Goal: Go to known website: Access a specific website the user already knows

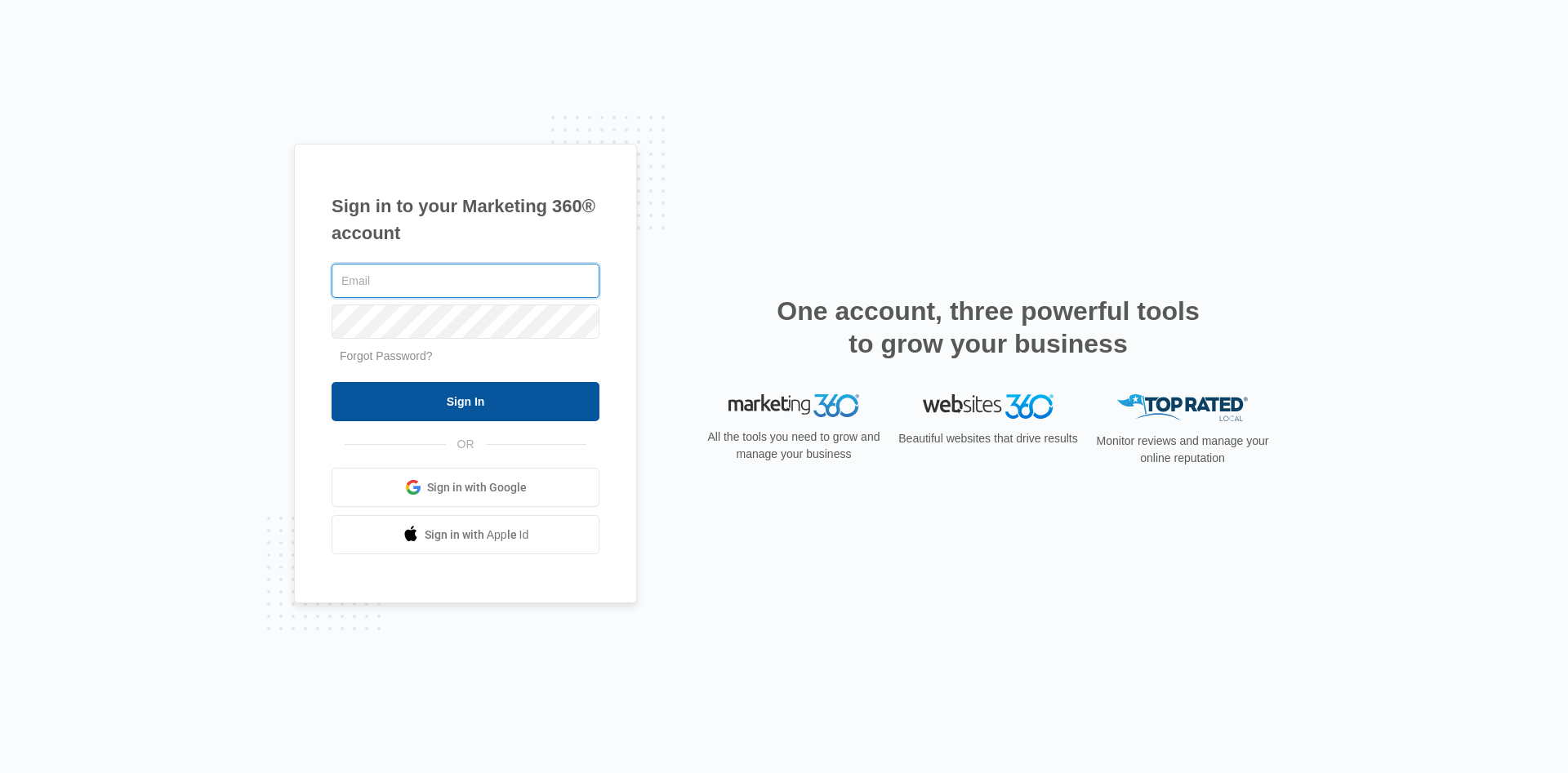
type input "chris@ironclad.group"
click at [460, 403] on input "Sign In" at bounding box center [466, 401] width 268 height 39
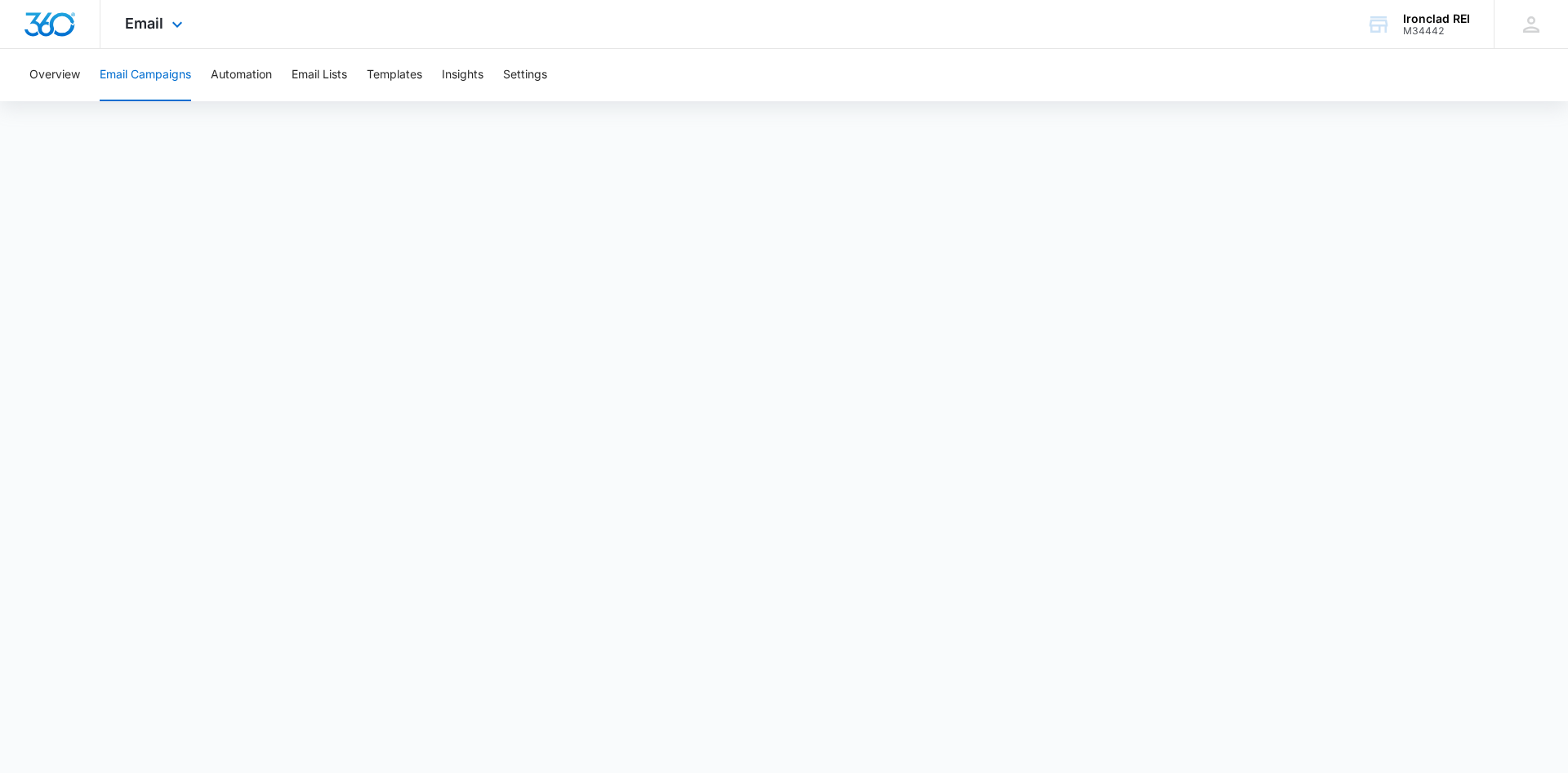
click at [30, 16] on img "Dashboard" at bounding box center [50, 24] width 52 height 24
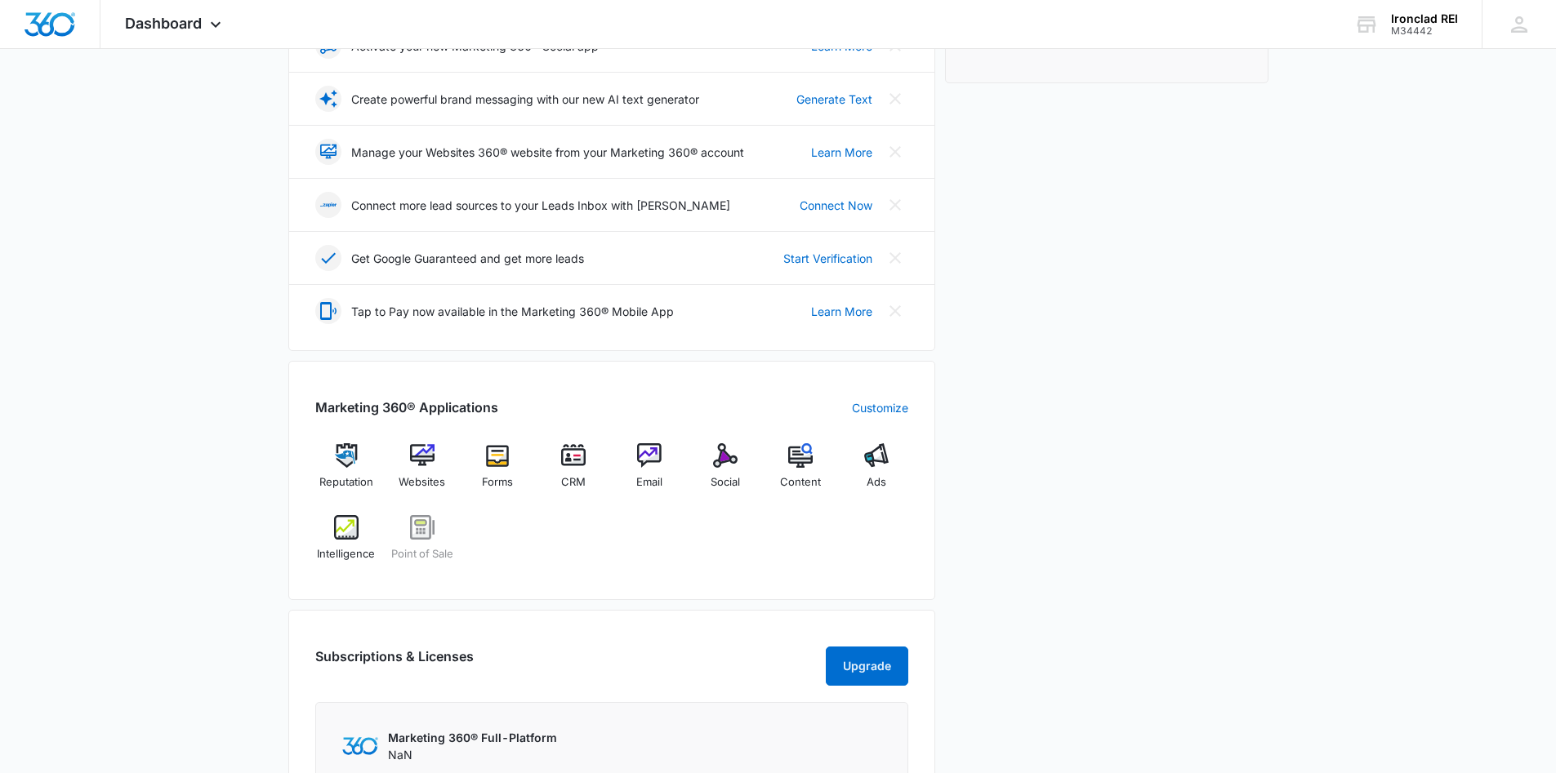
scroll to position [327, 0]
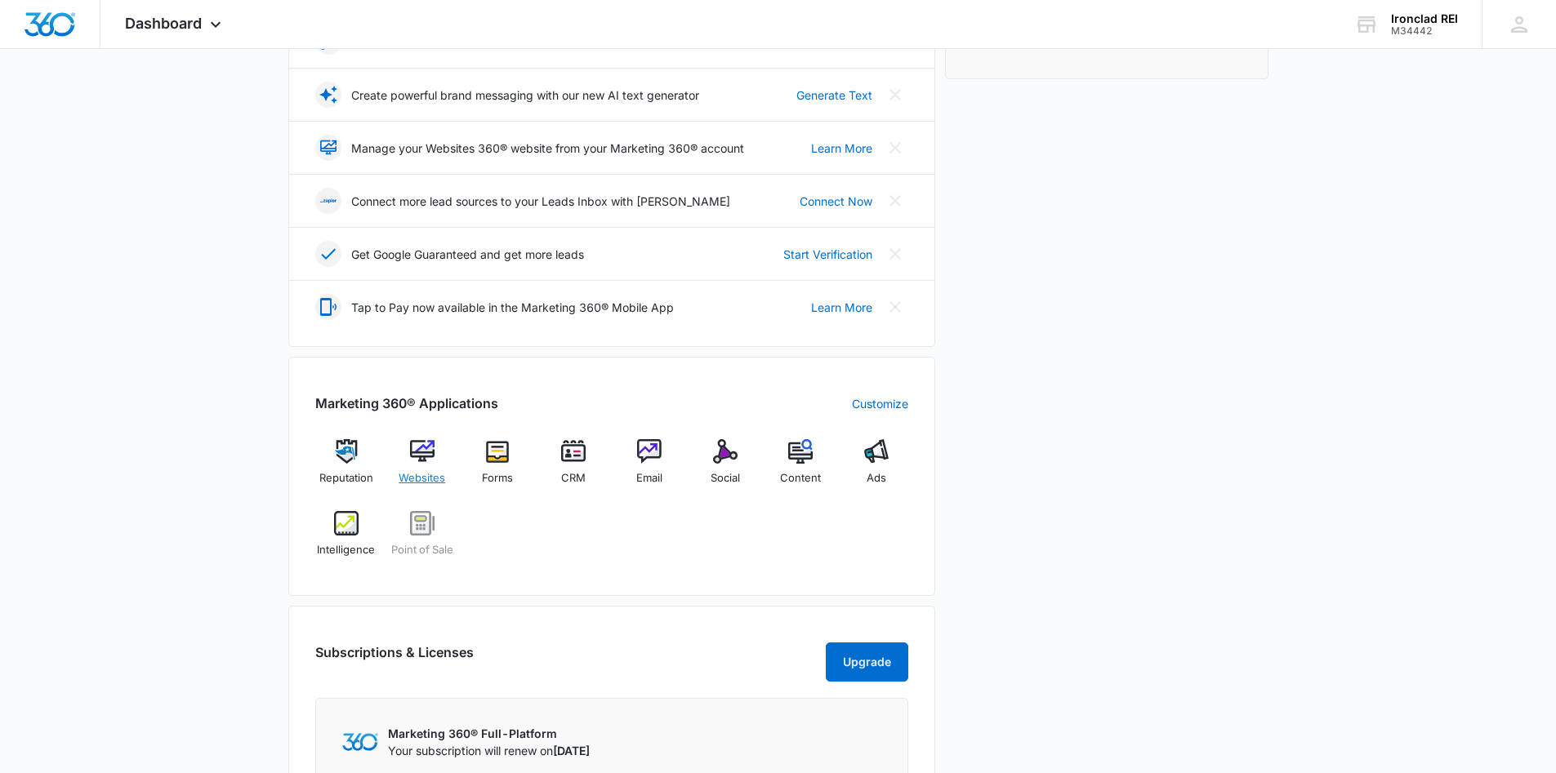
click at [425, 477] on span "Websites" at bounding box center [422, 478] width 47 height 16
